Goal: Task Accomplishment & Management: Manage account settings

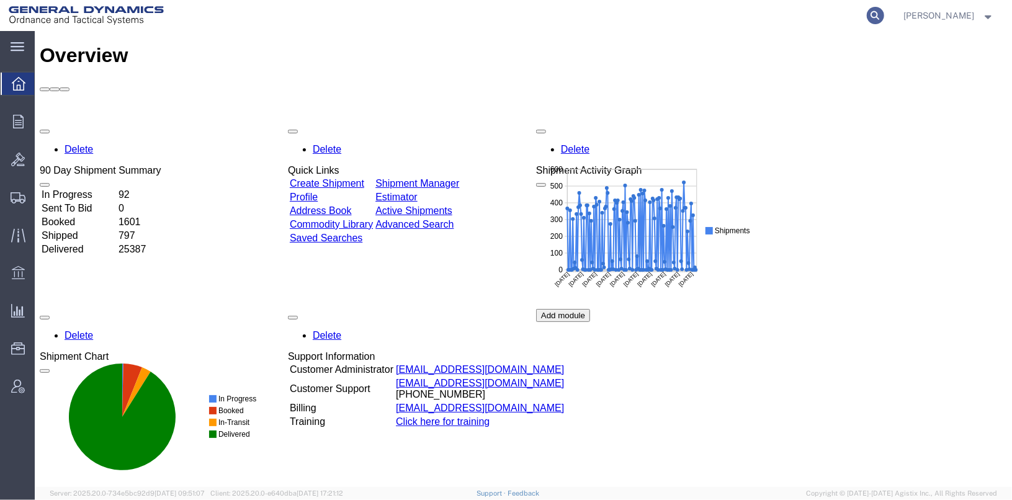
click at [884, 11] on icon at bounding box center [875, 15] width 17 height 17
type input "57048630"
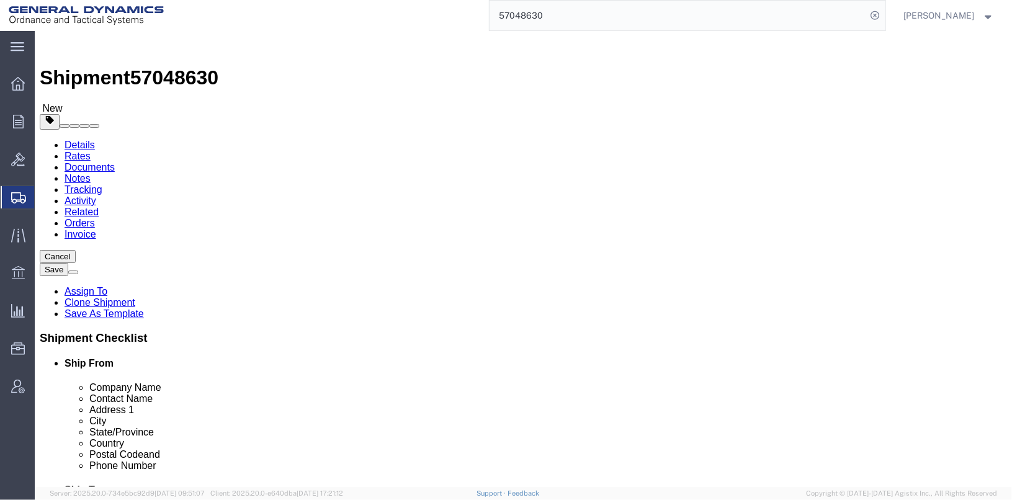
select select
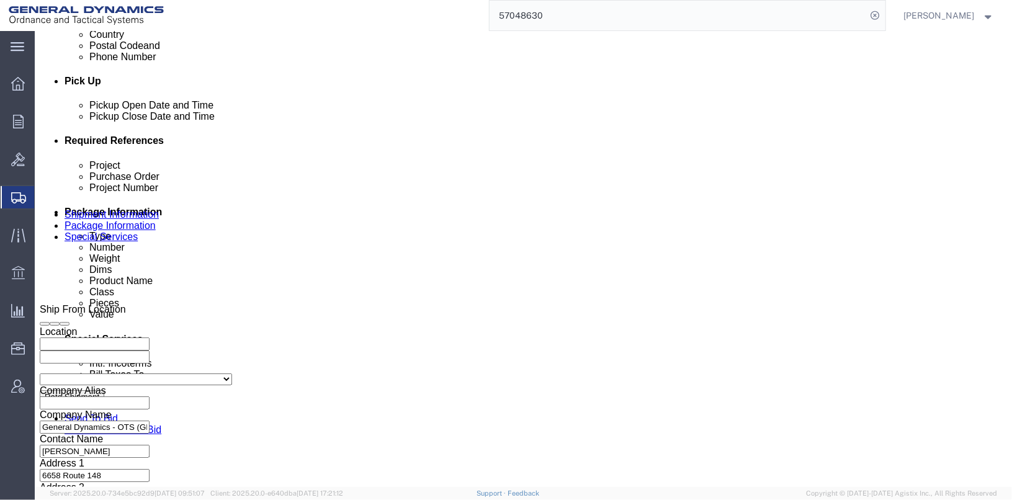
scroll to position [310, 0]
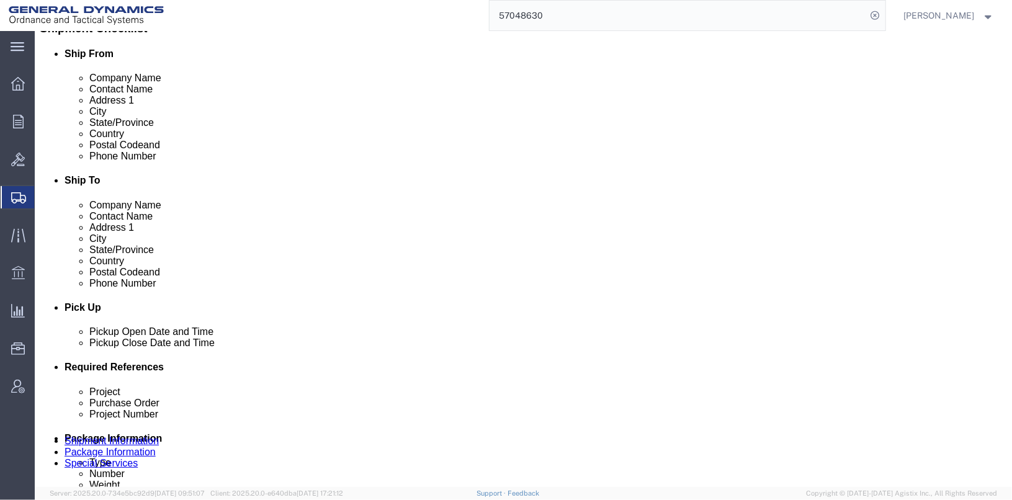
click div "[DATE] 3:38 PM"
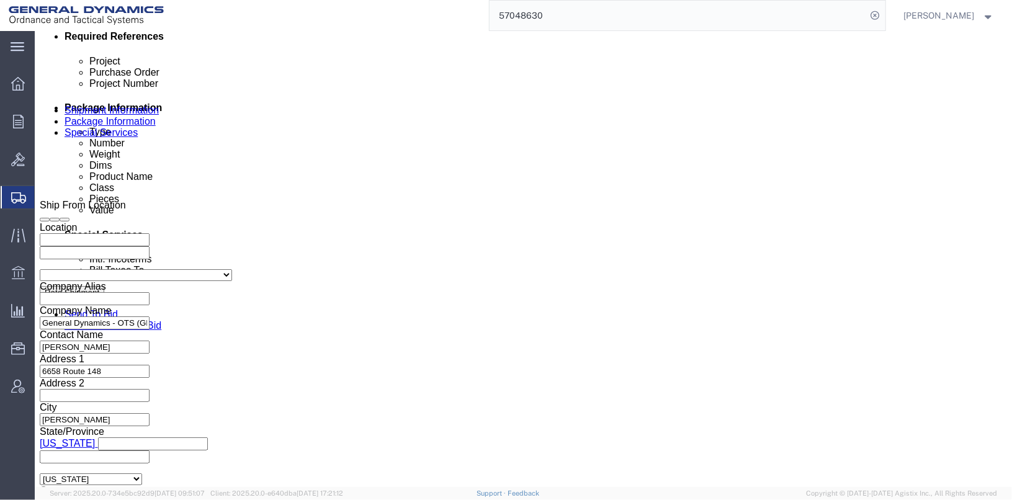
click button "Apply"
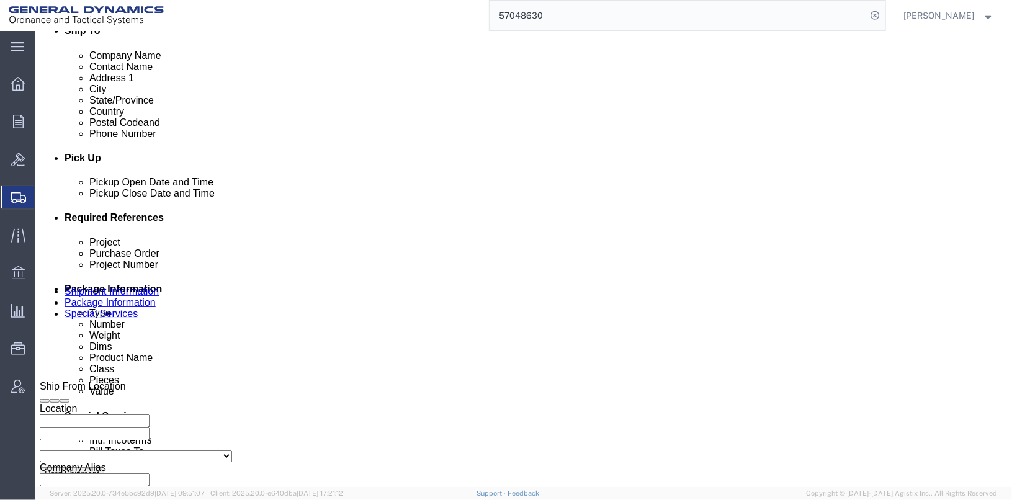
scroll to position [455, 0]
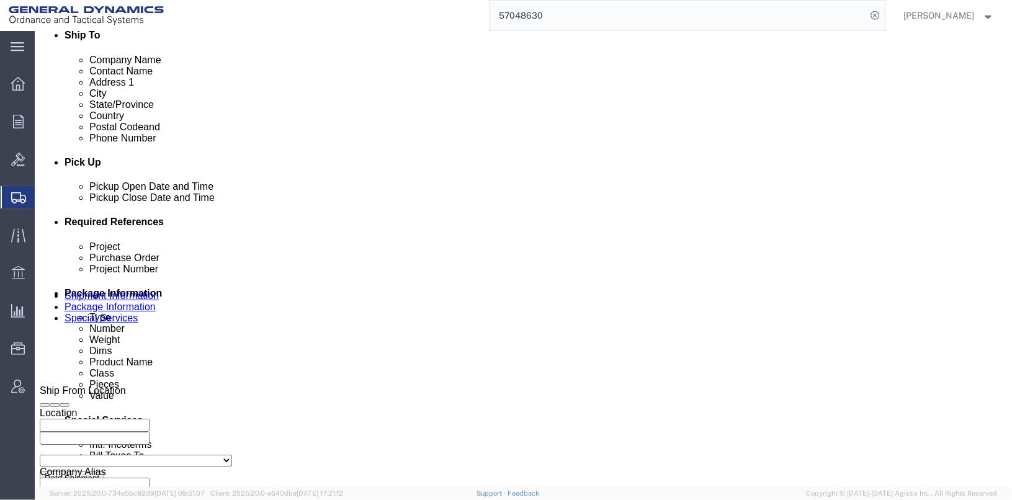
click div "[DATE] 2:38 PM"
click button "Apply"
click button "Save"
